Goal: Task Accomplishment & Management: Use online tool/utility

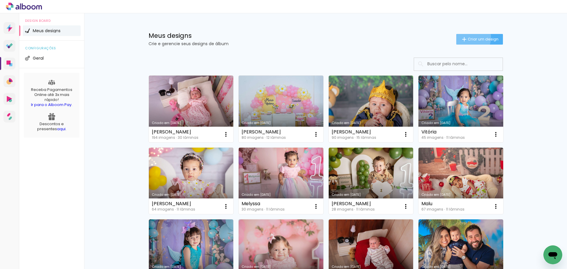
click at [463, 37] on iron-icon at bounding box center [464, 39] width 7 height 7
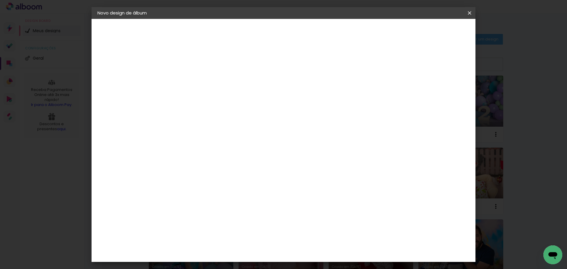
click at [196, 85] on paper-input-container "Título do álbum" at bounding box center [194, 79] width 4 height 15
type input "[PERSON_NAME]"
type paper-input "[PERSON_NAME]"
click at [0, 0] on slot "Avançar" at bounding box center [0, 0] width 0 height 0
click at [0, 0] on slot "Tamanho Livre" at bounding box center [0, 0] width 0 height 0
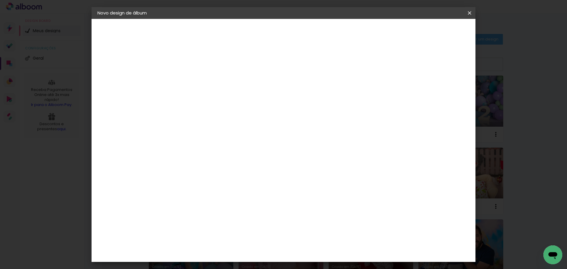
click at [0, 0] on slot "Tamanho Livre" at bounding box center [0, 0] width 0 height 0
click at [0, 0] on slot "Avançar" at bounding box center [0, 0] width 0 height 0
click at [181, 167] on input "30" at bounding box center [175, 167] width 15 height 9
drag, startPoint x: 182, startPoint y: 168, endPoint x: 166, endPoint y: 170, distance: 16.7
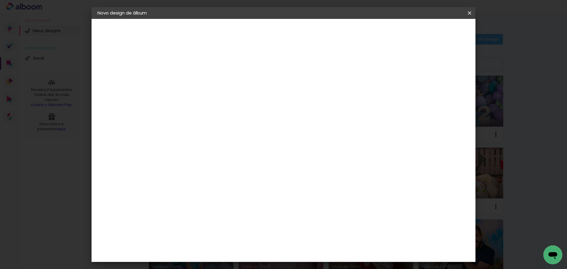
click at [167, 19] on quentale-album-spec "Iniciar design Iniciar design" at bounding box center [284, 19] width 384 height 0
type input "3"
type input "25"
type paper-input "25"
click at [317, 226] on input "60" at bounding box center [315, 227] width 15 height 9
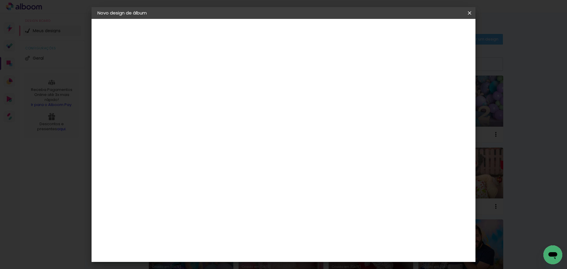
drag, startPoint x: 323, startPoint y: 226, endPoint x: 231, endPoint y: 167, distance: 109.5
click at [312, 226] on input "60" at bounding box center [315, 227] width 15 height 9
type input "50"
type paper-input "50"
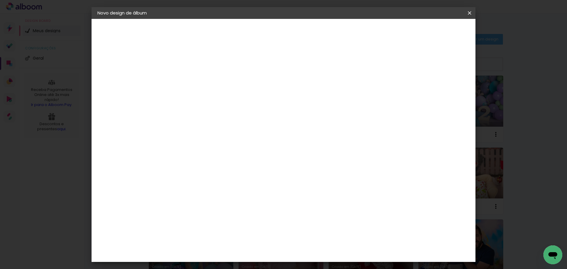
scroll to position [56, 0]
click at [432, 30] on span "Iniciar design" at bounding box center [419, 31] width 27 height 4
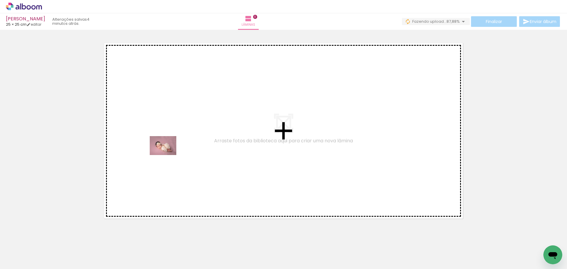
drag, startPoint x: 63, startPoint y: 250, endPoint x: 130, endPoint y: 185, distance: 93.1
click at [167, 154] on quentale-workspace at bounding box center [283, 134] width 567 height 269
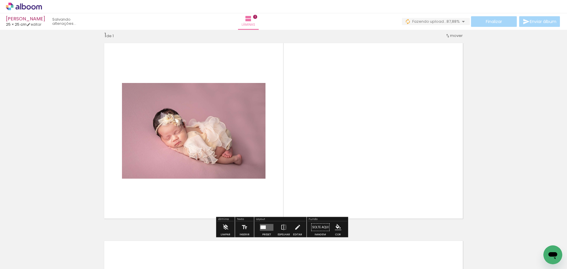
scroll to position [8, 0]
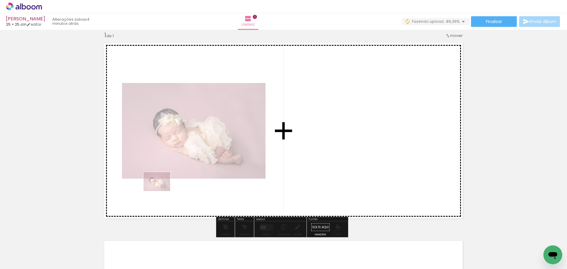
drag, startPoint x: 57, startPoint y: 254, endPoint x: 200, endPoint y: 177, distance: 162.9
click at [194, 172] on quentale-workspace at bounding box center [283, 134] width 567 height 269
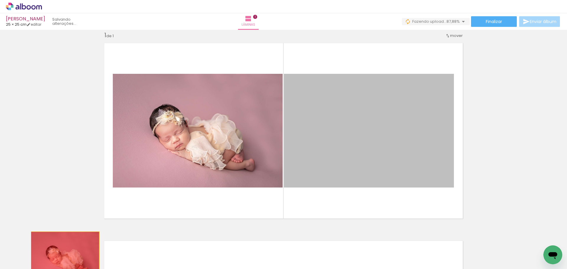
drag, startPoint x: 340, startPoint y: 146, endPoint x: 71, endPoint y: 252, distance: 289.1
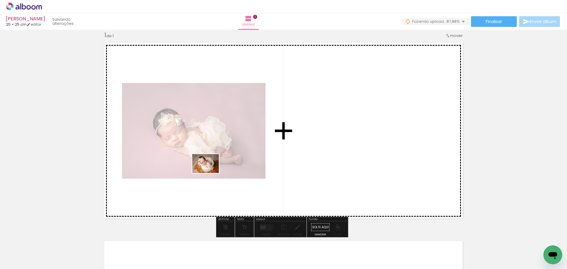
drag, startPoint x: 97, startPoint y: 254, endPoint x: 221, endPoint y: 182, distance: 144.1
click at [209, 172] on quentale-workspace at bounding box center [283, 134] width 567 height 269
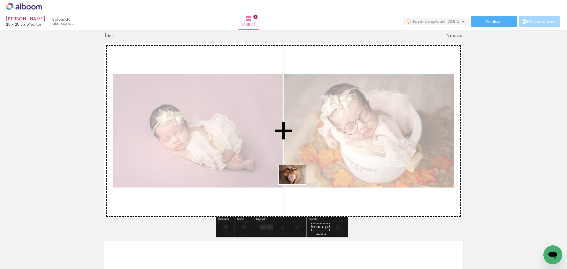
drag, startPoint x: 296, startPoint y: 253, endPoint x: 296, endPoint y: 191, distance: 62.3
click at [296, 184] on quentale-workspace at bounding box center [283, 134] width 567 height 269
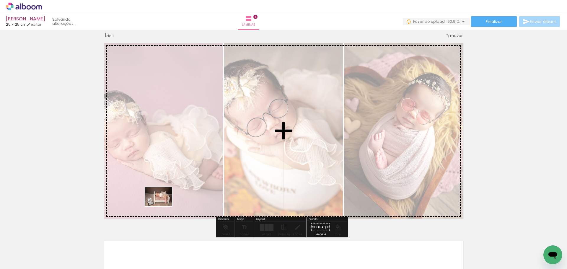
drag, startPoint x: 133, startPoint y: 253, endPoint x: 178, endPoint y: 198, distance: 70.9
click at [178, 191] on quentale-workspace at bounding box center [283, 134] width 567 height 269
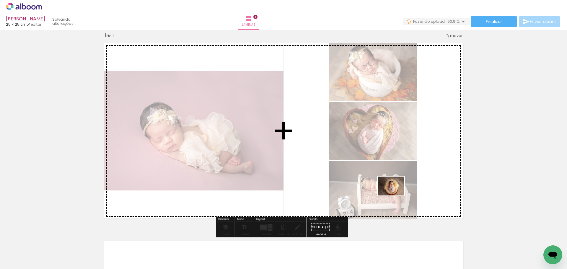
drag, startPoint x: 392, startPoint y: 254, endPoint x: 396, endPoint y: 197, distance: 57.2
click at [397, 187] on quentale-workspace at bounding box center [283, 134] width 567 height 269
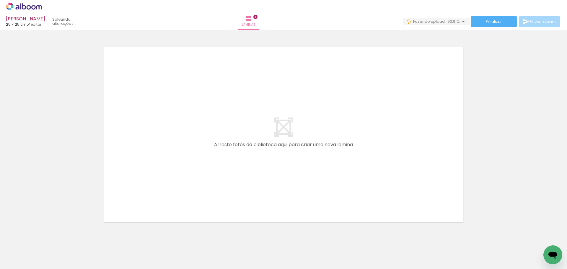
scroll to position [206, 0]
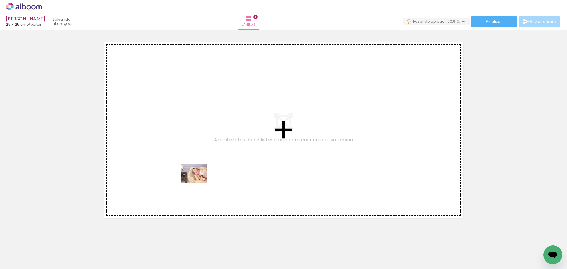
drag, startPoint x: 198, startPoint y: 253, endPoint x: 199, endPoint y: 200, distance: 52.8
click at [199, 182] on quentale-workspace at bounding box center [283, 134] width 567 height 269
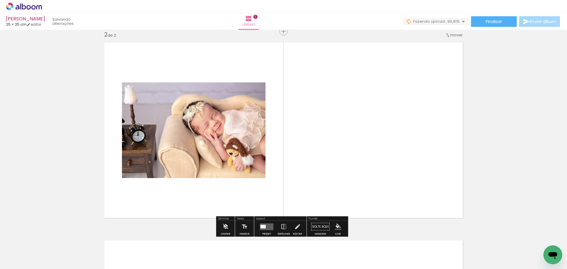
scroll to position [205, 0]
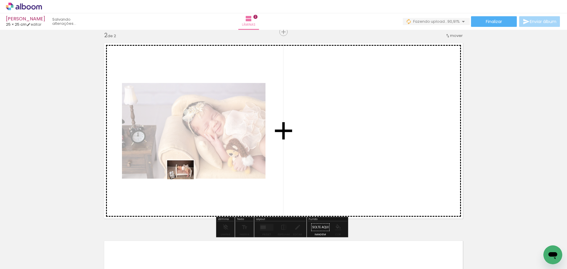
drag, startPoint x: 166, startPoint y: 248, endPoint x: 214, endPoint y: 201, distance: 66.8
click at [186, 178] on quentale-workspace at bounding box center [283, 134] width 567 height 269
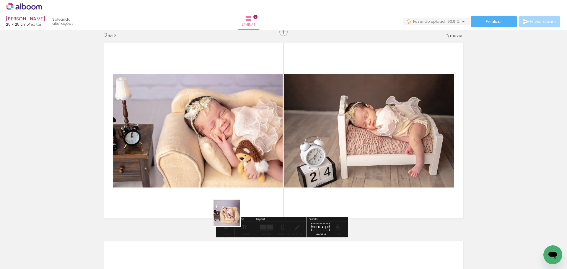
drag, startPoint x: 231, startPoint y: 236, endPoint x: 252, endPoint y: 202, distance: 40.3
click at [234, 173] on quentale-workspace at bounding box center [283, 134] width 567 height 269
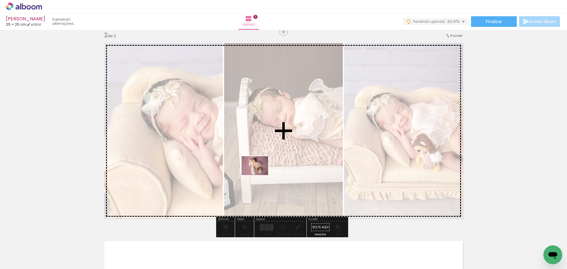
drag, startPoint x: 258, startPoint y: 253, endPoint x: 296, endPoint y: 187, distance: 75.9
click at [261, 165] on quentale-workspace at bounding box center [283, 134] width 567 height 269
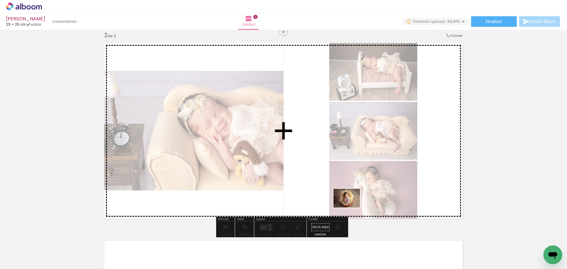
drag, startPoint x: 356, startPoint y: 251, endPoint x: 345, endPoint y: 199, distance: 52.9
click at [345, 169] on quentale-workspace at bounding box center [283, 134] width 567 height 269
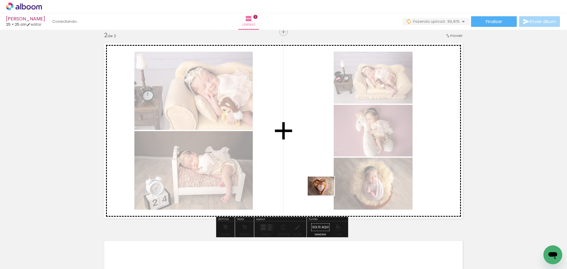
drag, startPoint x: 331, startPoint y: 252, endPoint x: 324, endPoint y: 181, distance: 71.5
click at [321, 166] on quentale-workspace at bounding box center [283, 134] width 567 height 269
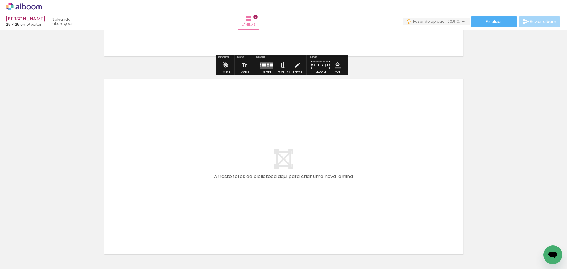
scroll to position [383, 0]
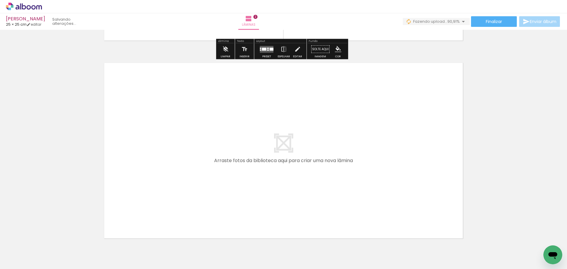
click at [300, 248] on div at bounding box center [299, 248] width 27 height 19
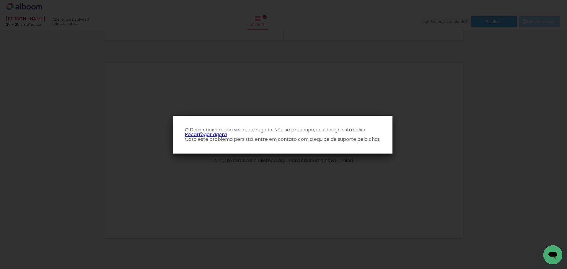
click at [213, 134] on link "Recarregar agora" at bounding box center [206, 134] width 42 height 7
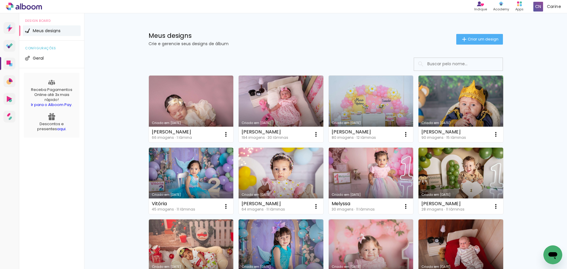
click at [183, 95] on link "Criado em [DATE]" at bounding box center [191, 109] width 85 height 67
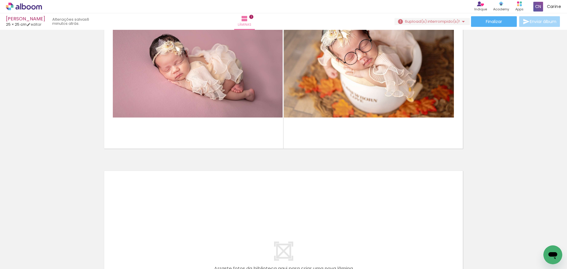
scroll to position [77, 0]
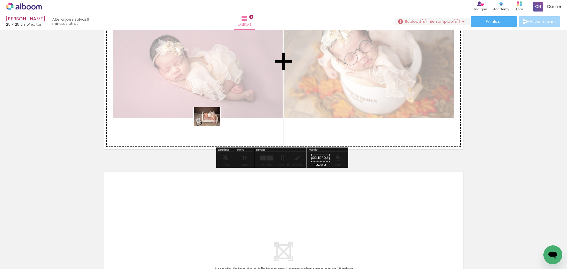
drag, startPoint x: 132, startPoint y: 254, endPoint x: 219, endPoint y: 119, distance: 160.7
click at [216, 119] on quentale-workspace at bounding box center [283, 134] width 567 height 269
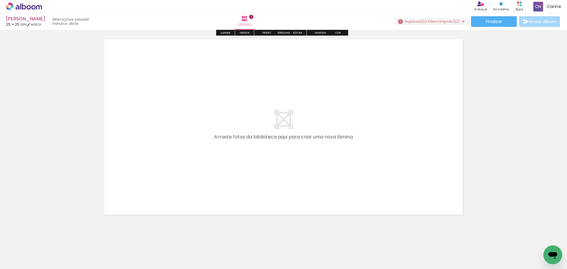
scroll to position [209, 0]
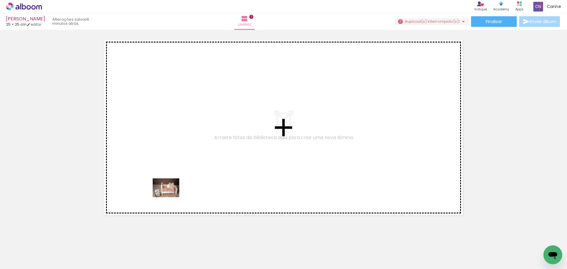
drag, startPoint x: 165, startPoint y: 250, endPoint x: 180, endPoint y: 185, distance: 66.0
click at [173, 177] on quentale-workspace at bounding box center [283, 134] width 567 height 269
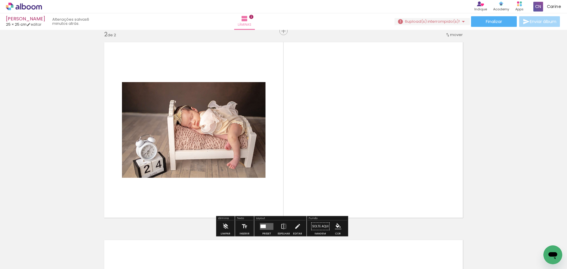
scroll to position [205, 0]
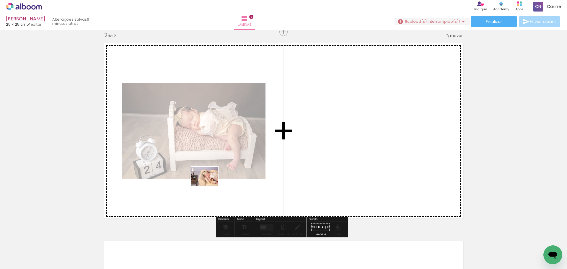
drag, startPoint x: 197, startPoint y: 248, endPoint x: 209, endPoint y: 184, distance: 65.4
click at [209, 184] on quentale-workspace at bounding box center [283, 134] width 567 height 269
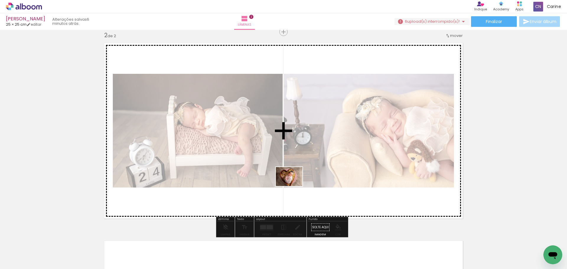
drag, startPoint x: 293, startPoint y: 250, endPoint x: 312, endPoint y: 184, distance: 68.9
click at [293, 175] on quentale-workspace at bounding box center [283, 134] width 567 height 269
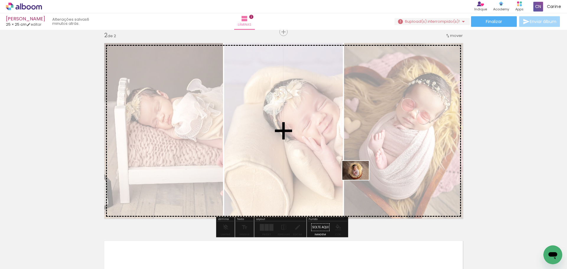
drag, startPoint x: 362, startPoint y: 245, endPoint x: 358, endPoint y: 185, distance: 60.3
click at [360, 174] on quentale-workspace at bounding box center [283, 134] width 567 height 269
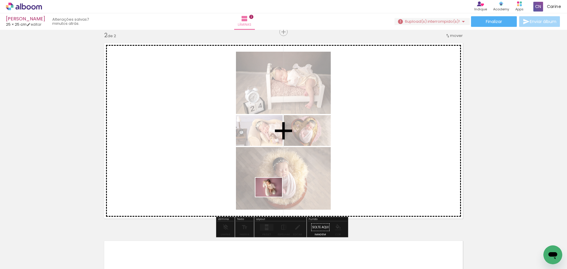
drag, startPoint x: 259, startPoint y: 252, endPoint x: 281, endPoint y: 185, distance: 70.9
click at [282, 173] on quentale-workspace at bounding box center [283, 134] width 567 height 269
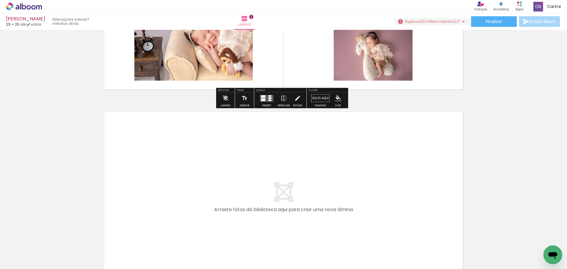
scroll to position [335, 0]
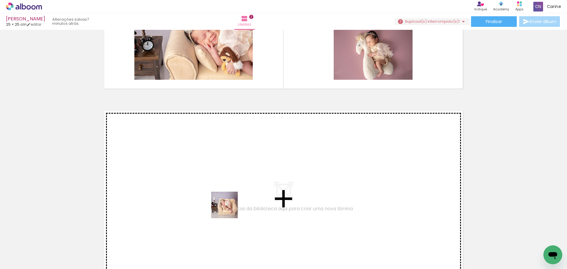
drag, startPoint x: 224, startPoint y: 254, endPoint x: 234, endPoint y: 187, distance: 68.3
click at [234, 187] on quentale-workspace at bounding box center [283, 134] width 567 height 269
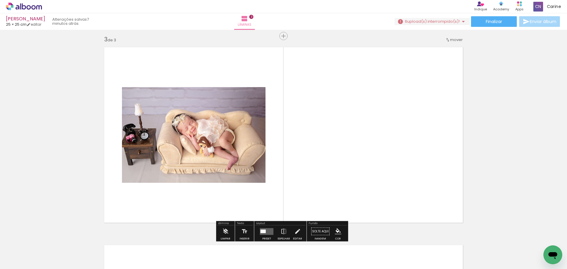
scroll to position [403, 0]
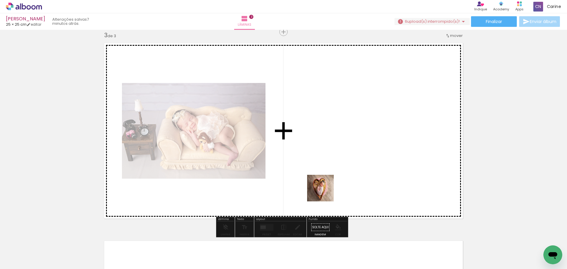
drag, startPoint x: 323, startPoint y: 250, endPoint x: 354, endPoint y: 199, distance: 59.7
click at [326, 174] on quentale-workspace at bounding box center [283, 134] width 567 height 269
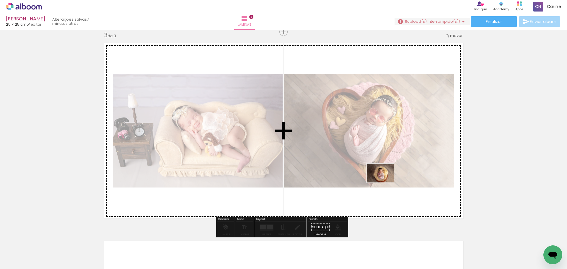
drag, startPoint x: 391, startPoint y: 247, endPoint x: 395, endPoint y: 188, distance: 59.5
click at [383, 168] on quentale-workspace at bounding box center [283, 134] width 567 height 269
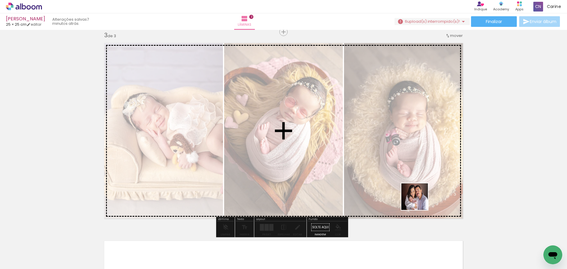
drag, startPoint x: 424, startPoint y: 250, endPoint x: 434, endPoint y: 200, distance: 50.9
click at [417, 175] on quentale-workspace at bounding box center [283, 134] width 567 height 269
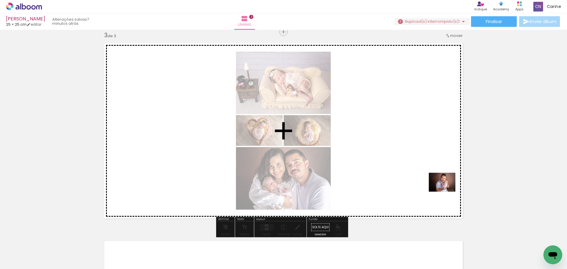
drag, startPoint x: 456, startPoint y: 252, endPoint x: 465, endPoint y: 200, distance: 51.8
click at [442, 172] on quentale-workspace at bounding box center [283, 134] width 567 height 269
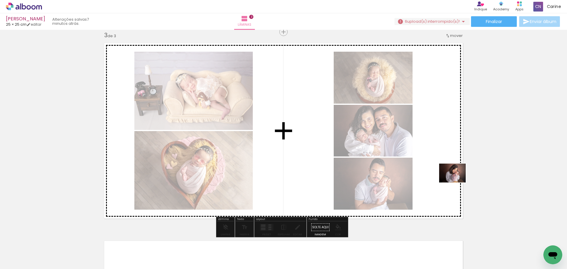
drag, startPoint x: 488, startPoint y: 246, endPoint x: 459, endPoint y: 162, distance: 88.7
click at [450, 159] on quentale-workspace at bounding box center [283, 134] width 567 height 269
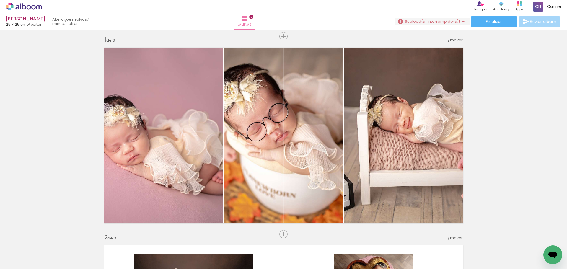
scroll to position [0, 0]
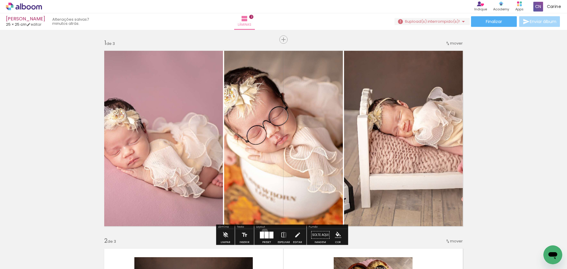
click at [263, 231] on div at bounding box center [267, 235] width 16 height 12
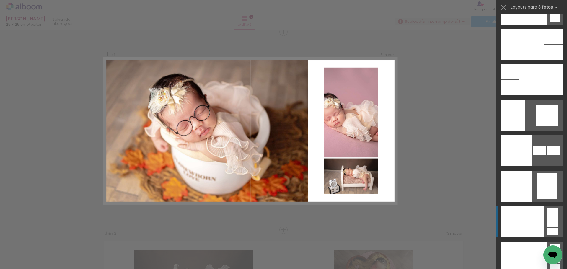
scroll to position [7207, 0]
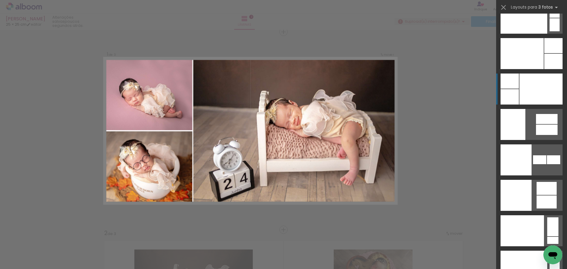
click at [531, 98] on div at bounding box center [540, 89] width 43 height 31
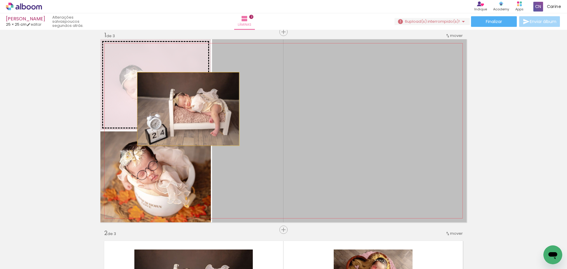
drag, startPoint x: 388, startPoint y: 144, endPoint x: 177, endPoint y: 107, distance: 213.5
click at [0, 0] on slot at bounding box center [0, 0] width 0 height 0
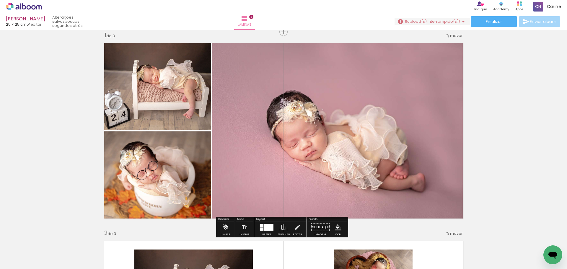
click at [270, 226] on div at bounding box center [268, 227] width 9 height 7
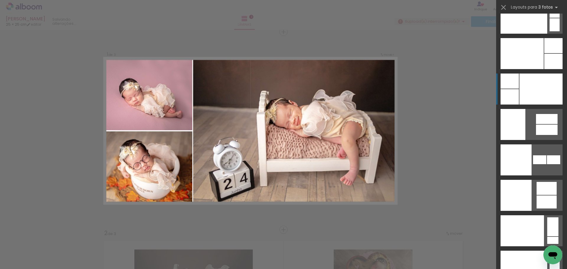
scroll to position [7262, 0]
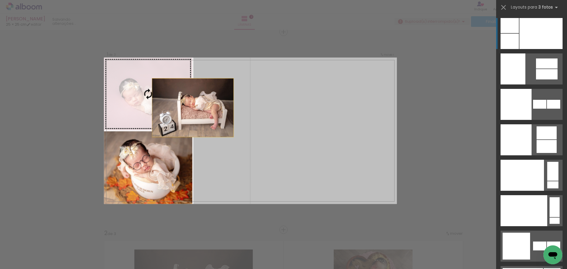
drag, startPoint x: 299, startPoint y: 135, endPoint x: 171, endPoint y: 104, distance: 132.3
click at [0, 0] on slot at bounding box center [0, 0] width 0 height 0
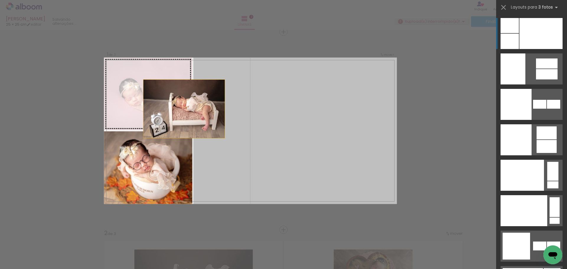
drag, startPoint x: 294, startPoint y: 135, endPoint x: 154, endPoint y: 103, distance: 144.0
click at [0, 0] on slot at bounding box center [0, 0] width 0 height 0
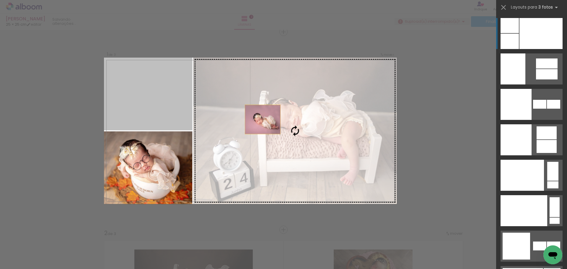
drag, startPoint x: 147, startPoint y: 97, endPoint x: 293, endPoint y: 127, distance: 149.1
click at [0, 0] on slot at bounding box center [0, 0] width 0 height 0
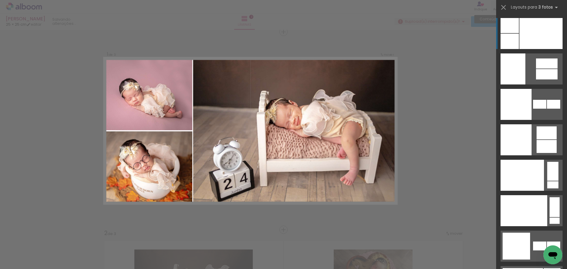
click at [500, 6] on iron-icon at bounding box center [503, 7] width 8 height 8
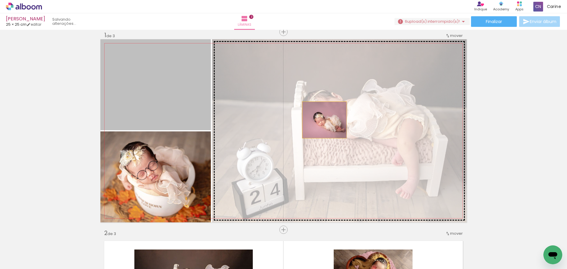
drag, startPoint x: 174, startPoint y: 101, endPoint x: 323, endPoint y: 120, distance: 150.6
click at [0, 0] on slot at bounding box center [0, 0] width 0 height 0
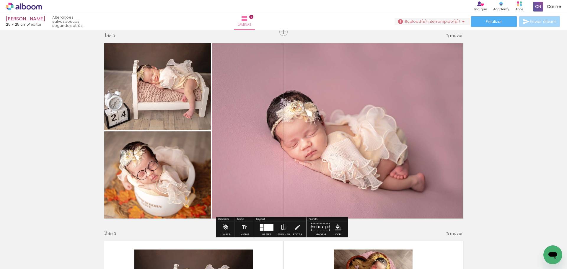
click at [281, 228] on iron-icon at bounding box center [283, 227] width 6 height 12
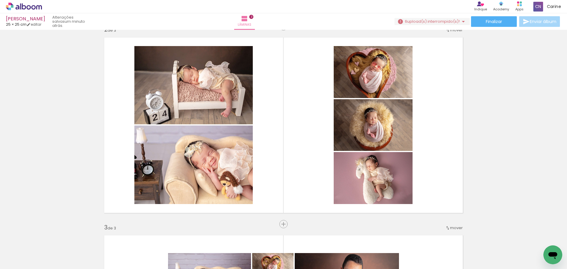
scroll to position [213, 0]
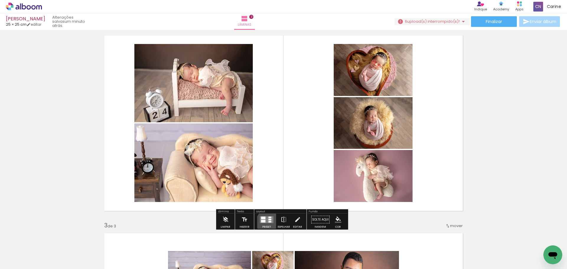
click at [267, 223] on quentale-layouter at bounding box center [267, 219] width 14 height 7
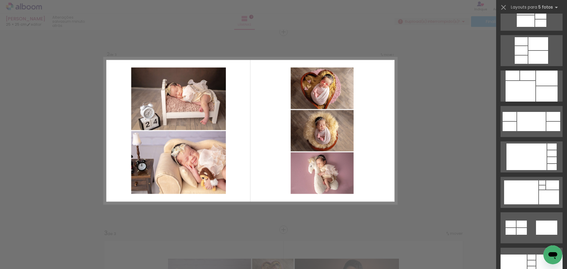
scroll to position [641, 0]
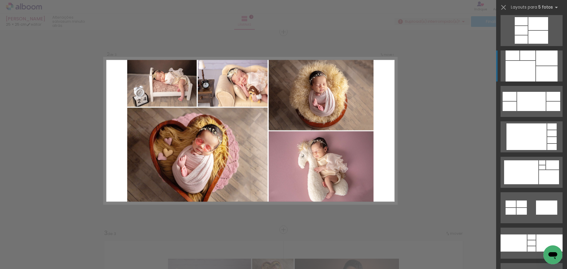
click at [550, 61] on div at bounding box center [547, 57] width 22 height 15
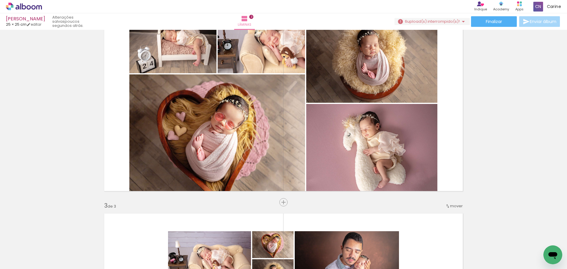
scroll to position [237, 0]
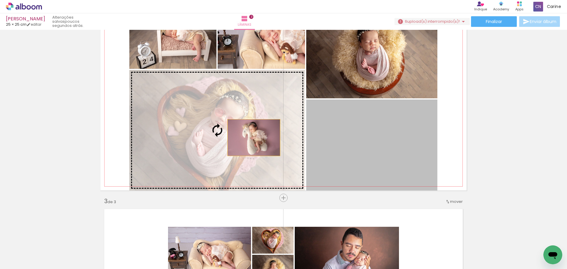
drag, startPoint x: 390, startPoint y: 151, endPoint x: 252, endPoint y: 138, distance: 139.4
click at [0, 0] on slot at bounding box center [0, 0] width 0 height 0
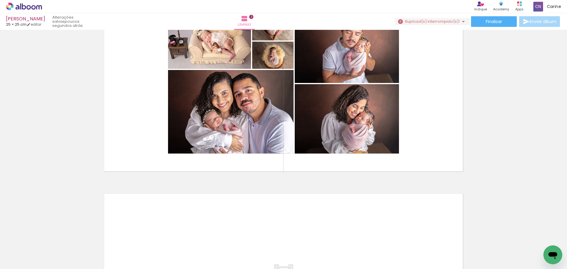
scroll to position [449, 0]
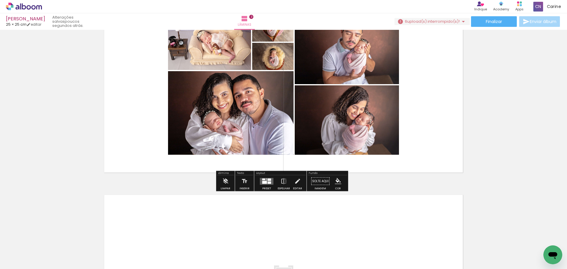
click at [264, 182] on div at bounding box center [264, 182] width 5 height 3
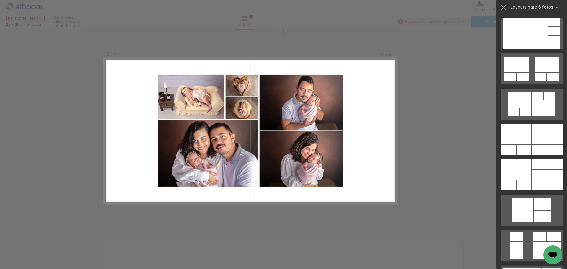
scroll to position [365, 0]
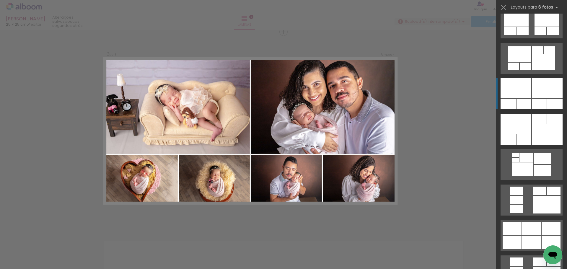
click at [540, 101] on div at bounding box center [539, 104] width 15 height 10
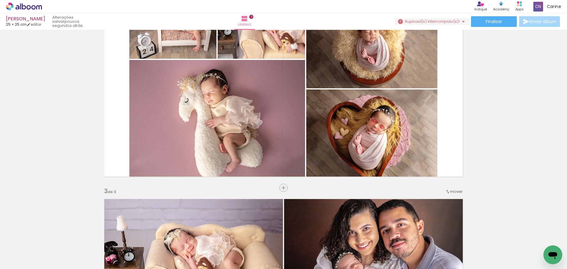
scroll to position [254, 0]
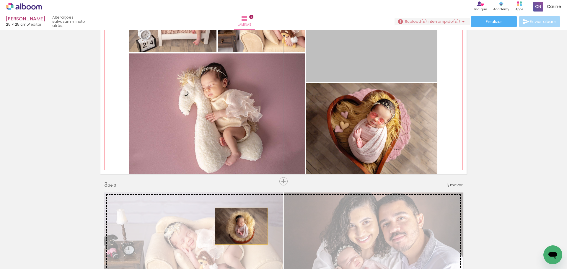
drag, startPoint x: 383, startPoint y: 45, endPoint x: 290, endPoint y: 203, distance: 183.1
click at [239, 226] on div "Inserir lâmina 1 de 3 Inserir lâmina 2 de 3 Inserir lâmina 3 de 3" at bounding box center [283, 173] width 567 height 791
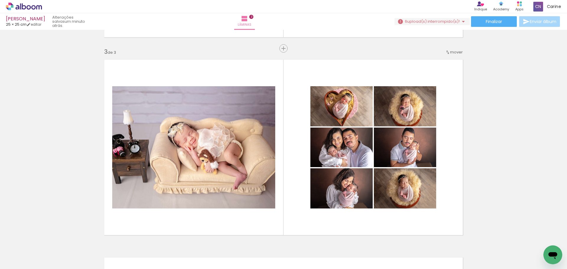
scroll to position [342, 0]
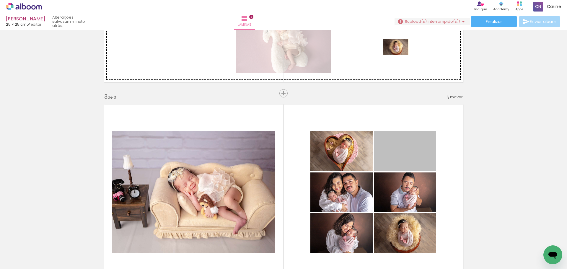
drag, startPoint x: 414, startPoint y: 158, endPoint x: 393, endPoint y: 48, distance: 112.1
click at [393, 48] on div "Inserir lâmina 1 de 3 Inserir lâmina 2 de 3 Inserir lâmina 3 de 3" at bounding box center [283, 85] width 567 height 791
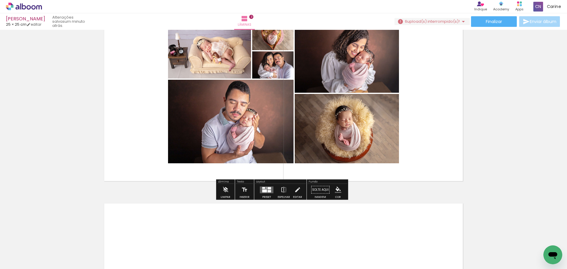
scroll to position [446, 0]
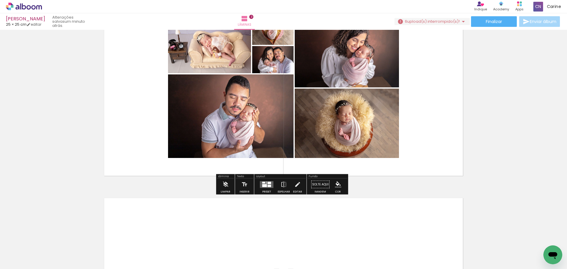
click at [263, 186] on div at bounding box center [264, 185] width 5 height 3
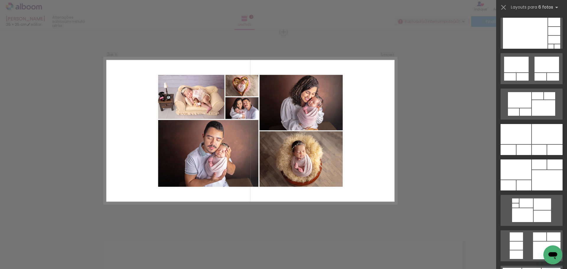
scroll to position [342, 0]
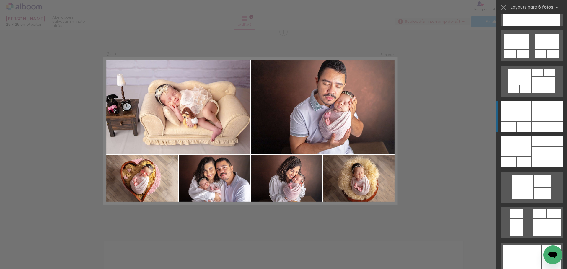
click at [541, 110] on div at bounding box center [547, 111] width 31 height 20
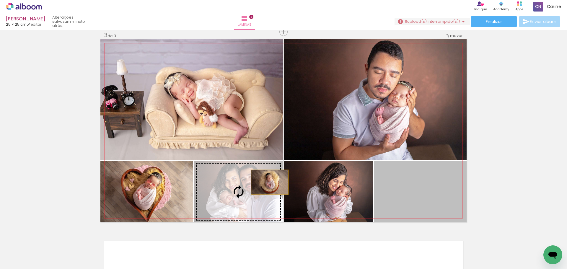
drag, startPoint x: 436, startPoint y: 190, endPoint x: 254, endPoint y: 182, distance: 182.0
click at [0, 0] on slot at bounding box center [0, 0] width 0 height 0
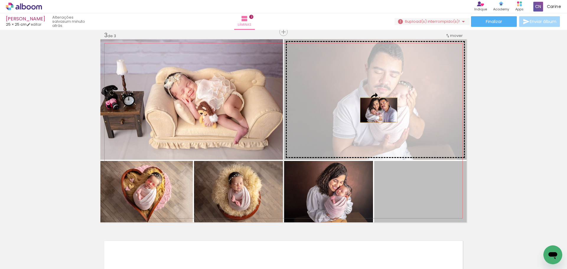
drag, startPoint x: 408, startPoint y: 192, endPoint x: 386, endPoint y: 111, distance: 83.9
click at [0, 0] on slot at bounding box center [0, 0] width 0 height 0
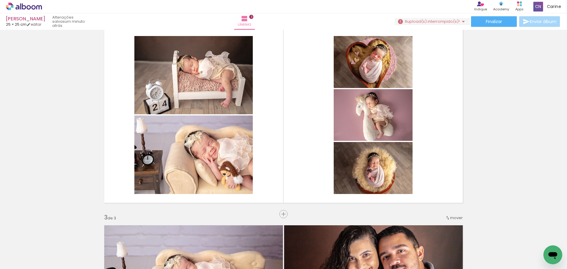
scroll to position [220, 0]
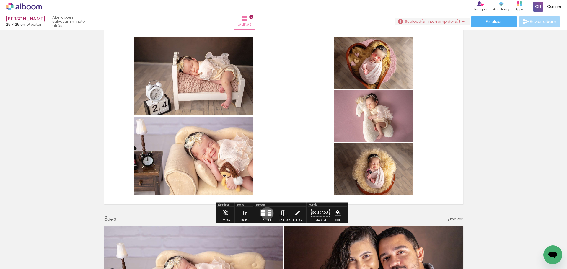
click at [266, 213] on quentale-layouter at bounding box center [267, 212] width 14 height 7
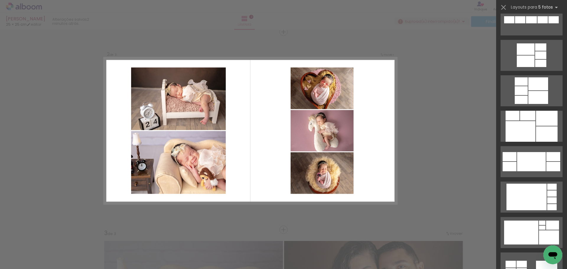
scroll to position [600, 0]
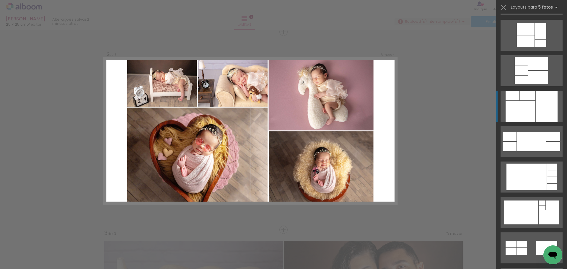
click at [543, 108] on div at bounding box center [547, 113] width 22 height 15
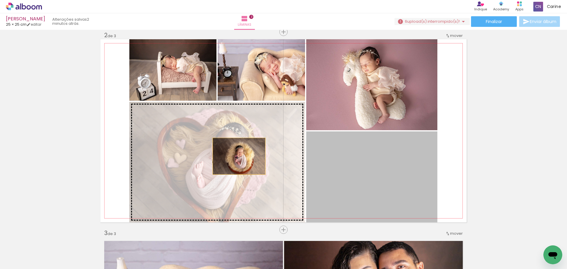
drag, startPoint x: 391, startPoint y: 178, endPoint x: 266, endPoint y: 151, distance: 127.7
click at [0, 0] on slot at bounding box center [0, 0] width 0 height 0
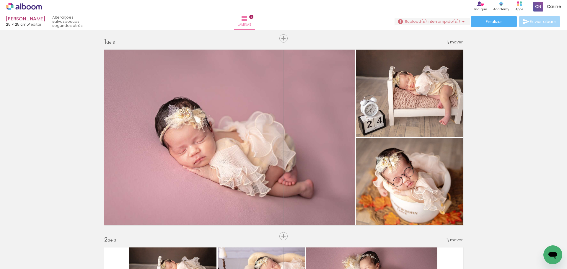
scroll to position [0, 0]
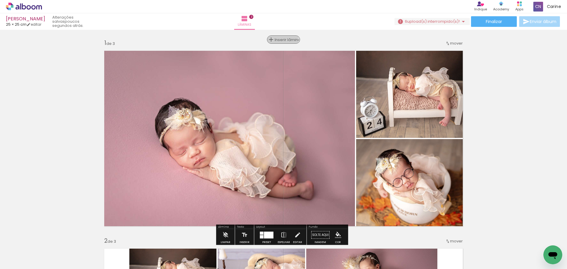
click at [281, 39] on span "Inserir lâmina" at bounding box center [286, 40] width 23 height 4
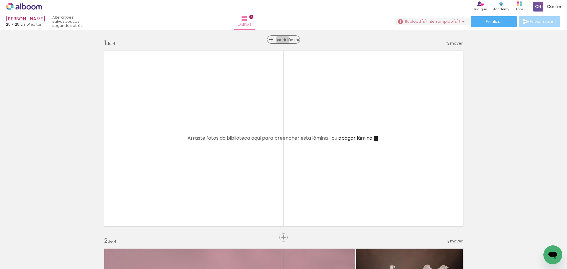
click at [280, 40] on span "Inserir lâmina" at bounding box center [286, 40] width 23 height 4
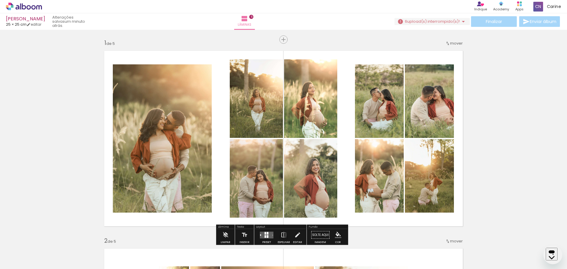
scroll to position [21, 0]
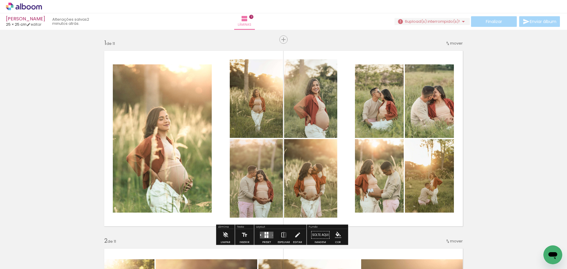
click at [495, 22] on div "Finalizar Enviar álbum" at bounding box center [477, 21] width 166 height 11
click at [463, 22] on iron-icon at bounding box center [463, 21] width 7 height 7
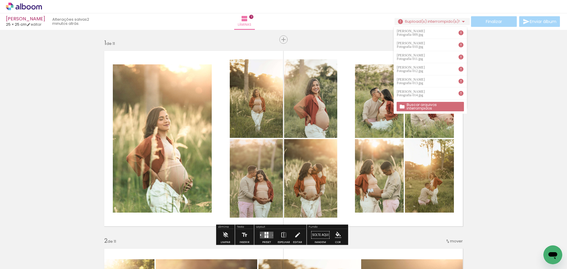
click at [423, 102] on paper-button "Buscar arquivos interrompidos" at bounding box center [429, 106] width 67 height 9
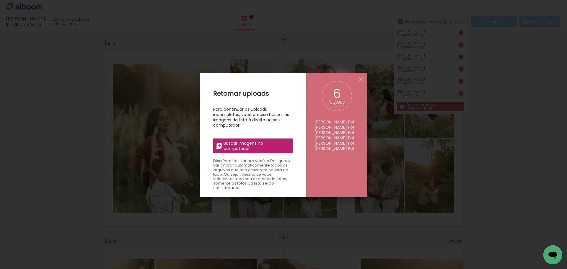
click at [0, 0] on span "Buscar imagens no computador" at bounding box center [0, 0] width 0 height 0
click at [0, 0] on input "file" at bounding box center [0, 0] width 0 height 0
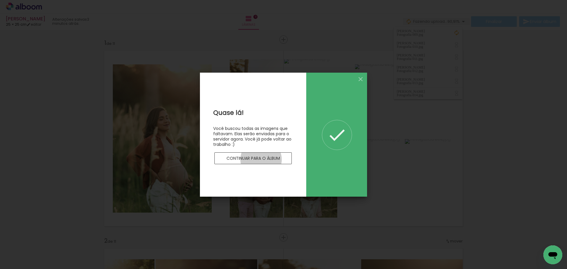
click at [0, 0] on slot "Continuar para o álbum" at bounding box center [0, 0] width 0 height 0
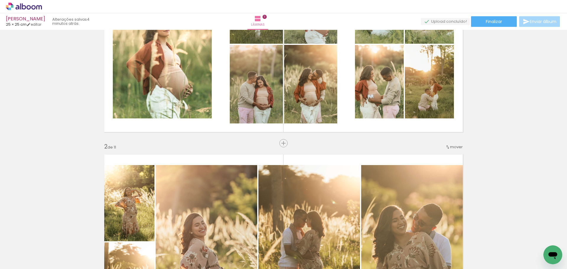
scroll to position [72, 0]
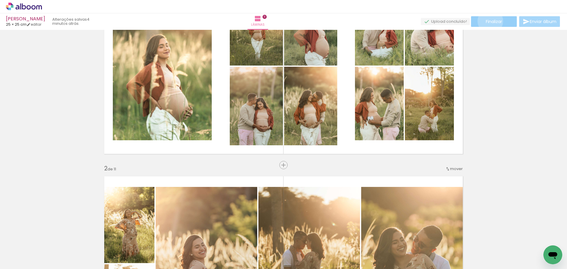
click at [488, 21] on span "Finalizar" at bounding box center [494, 21] width 16 height 4
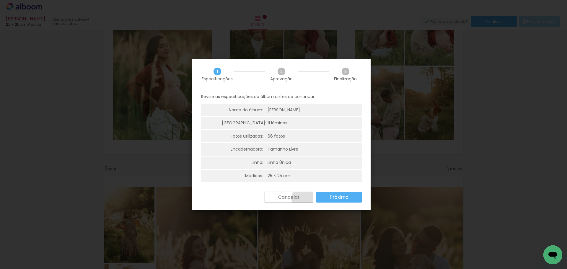
click at [0, 0] on paper-button "Cancelar" at bounding box center [0, 0] width 0 height 0
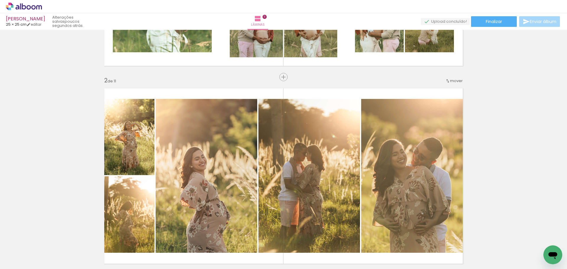
scroll to position [0, 0]
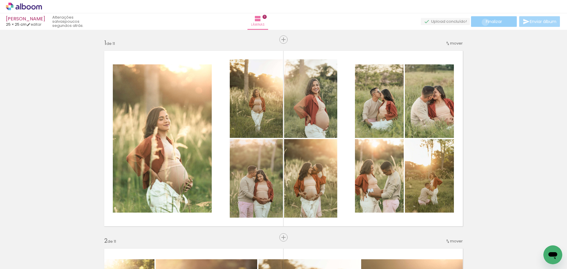
click at [483, 23] on paper-button "Finalizar" at bounding box center [494, 21] width 46 height 11
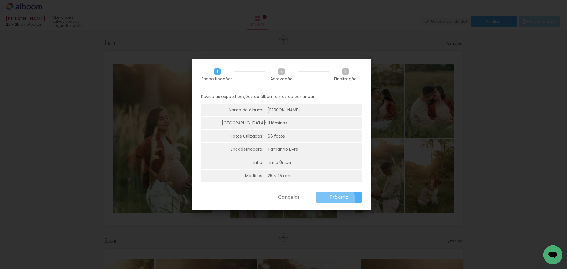
click at [0, 0] on slot "Próximo" at bounding box center [0, 0] width 0 height 0
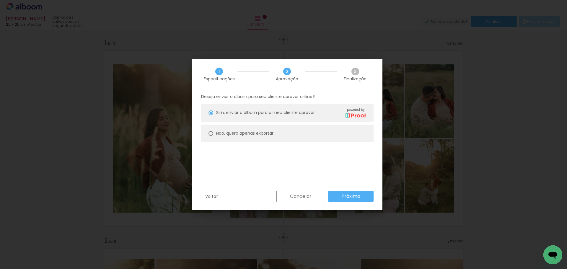
click at [0, 0] on slot "Não, quero apenas exportar" at bounding box center [0, 0] width 0 height 0
type paper-radio-button "on"
click at [0, 0] on slot "Próximo" at bounding box center [0, 0] width 0 height 0
type input "Alta, 300 DPI"
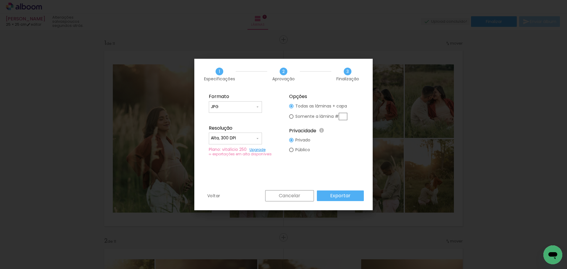
click at [0, 0] on slot "Exportar" at bounding box center [0, 0] width 0 height 0
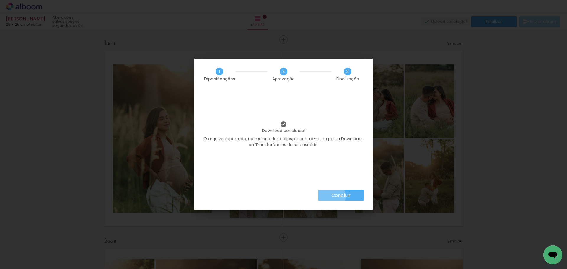
click at [0, 0] on slot "Concluir" at bounding box center [0, 0] width 0 height 0
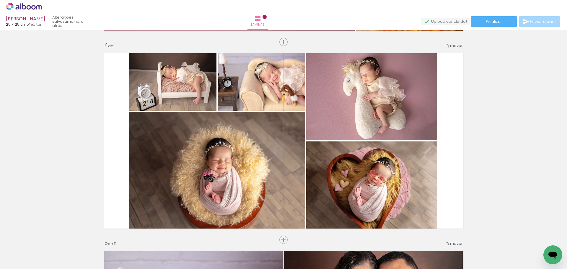
scroll to position [610, 0]
